Goal: Information Seeking & Learning: Learn about a topic

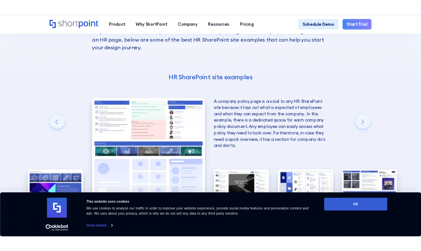
scroll to position [1274, 0]
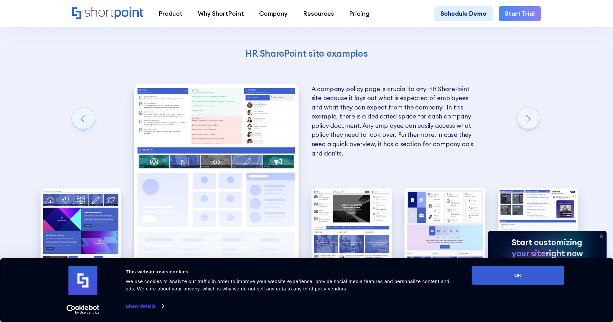
scroll to position [1329, 0]
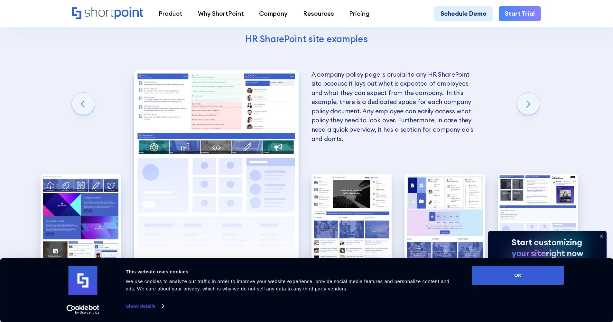
click at [152, 113] on img "2 / 5" at bounding box center [216, 171] width 165 height 202
click at [547, 280] on button "OK" at bounding box center [518, 275] width 92 height 19
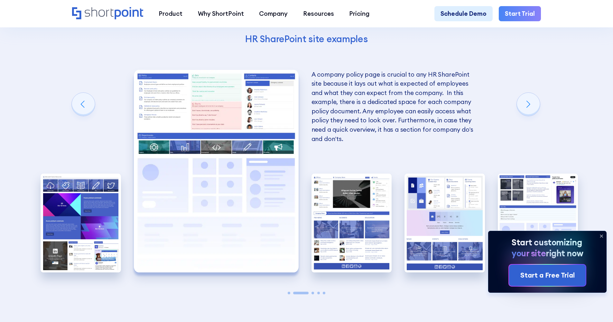
scroll to position [0, 0]
click at [525, 116] on div "Next slide" at bounding box center [528, 104] width 23 height 23
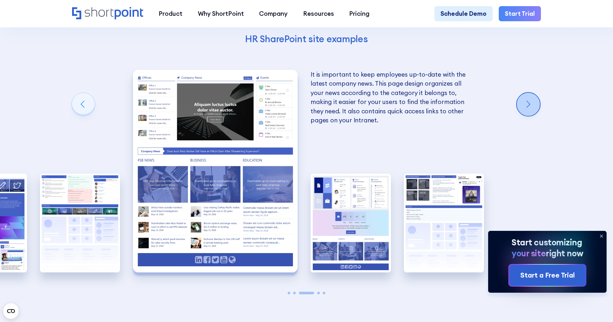
click at [524, 116] on div "Next slide" at bounding box center [528, 104] width 23 height 23
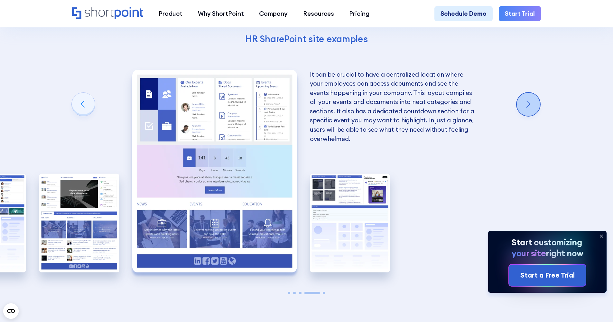
click at [524, 115] on div "Next slide" at bounding box center [528, 104] width 23 height 23
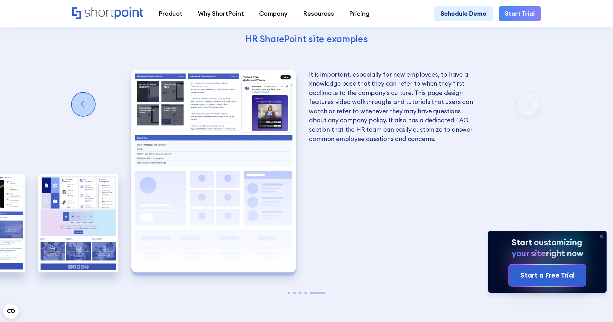
click at [83, 116] on div "Previous slide" at bounding box center [83, 104] width 23 height 23
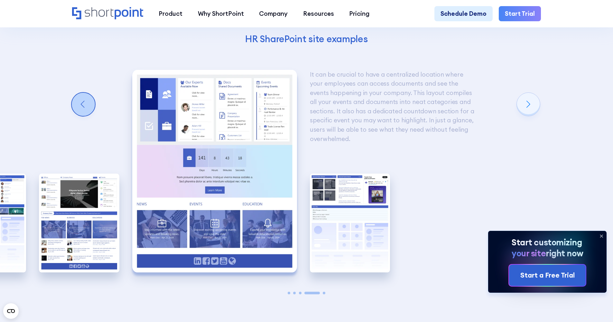
click at [83, 116] on div "Previous slide" at bounding box center [83, 104] width 23 height 23
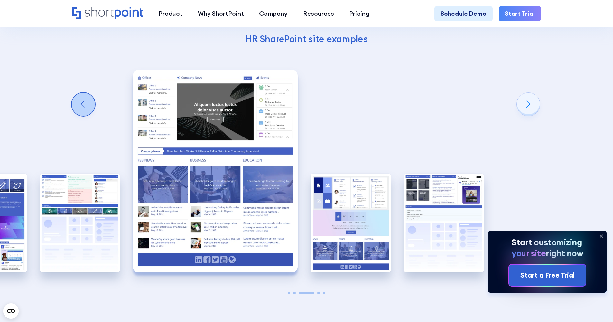
click at [83, 116] on div "Previous slide" at bounding box center [83, 104] width 23 height 23
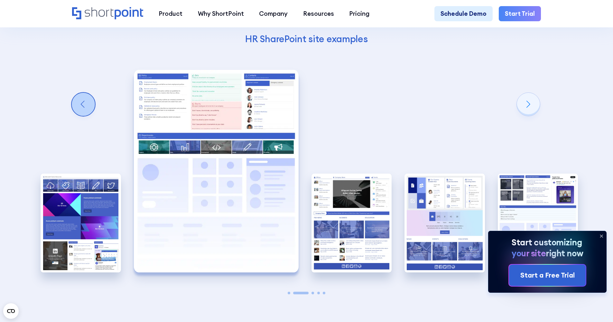
click at [83, 116] on div "Previous slide" at bounding box center [83, 104] width 23 height 23
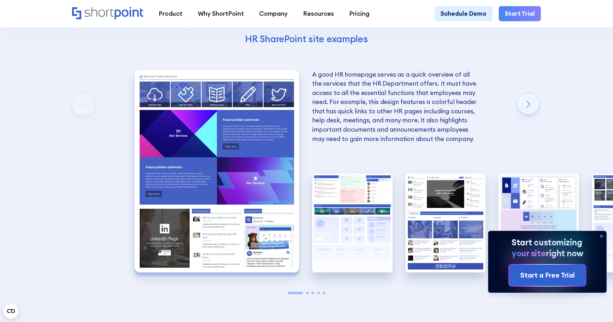
click at [281, 158] on img "1 / 5" at bounding box center [217, 171] width 165 height 202
click at [231, 109] on img "1 / 5" at bounding box center [217, 171] width 165 height 202
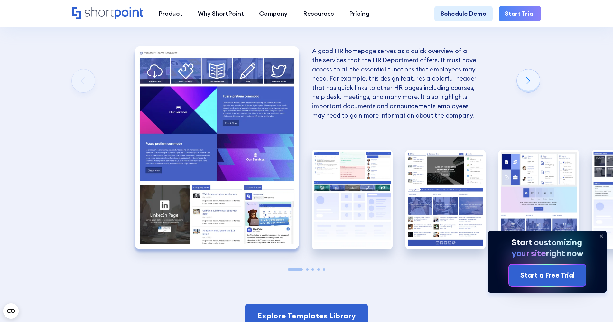
scroll to position [1326, 0]
